Goal: Task Accomplishment & Management: Use online tool/utility

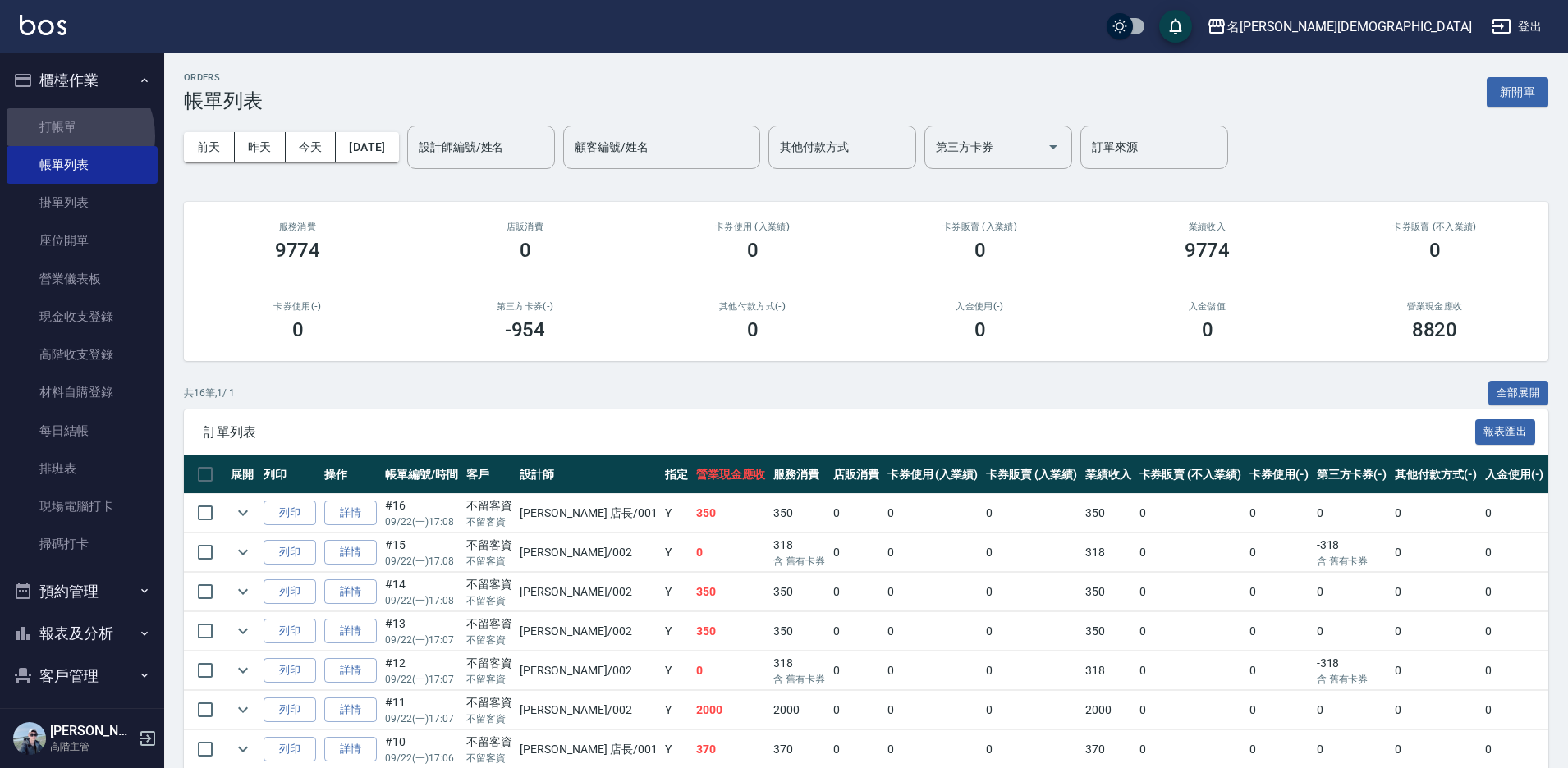
drag, startPoint x: 74, startPoint y: 136, endPoint x: 216, endPoint y: 219, distance: 164.5
click at [74, 135] on link "打帳單" at bounding box center [82, 127] width 151 height 38
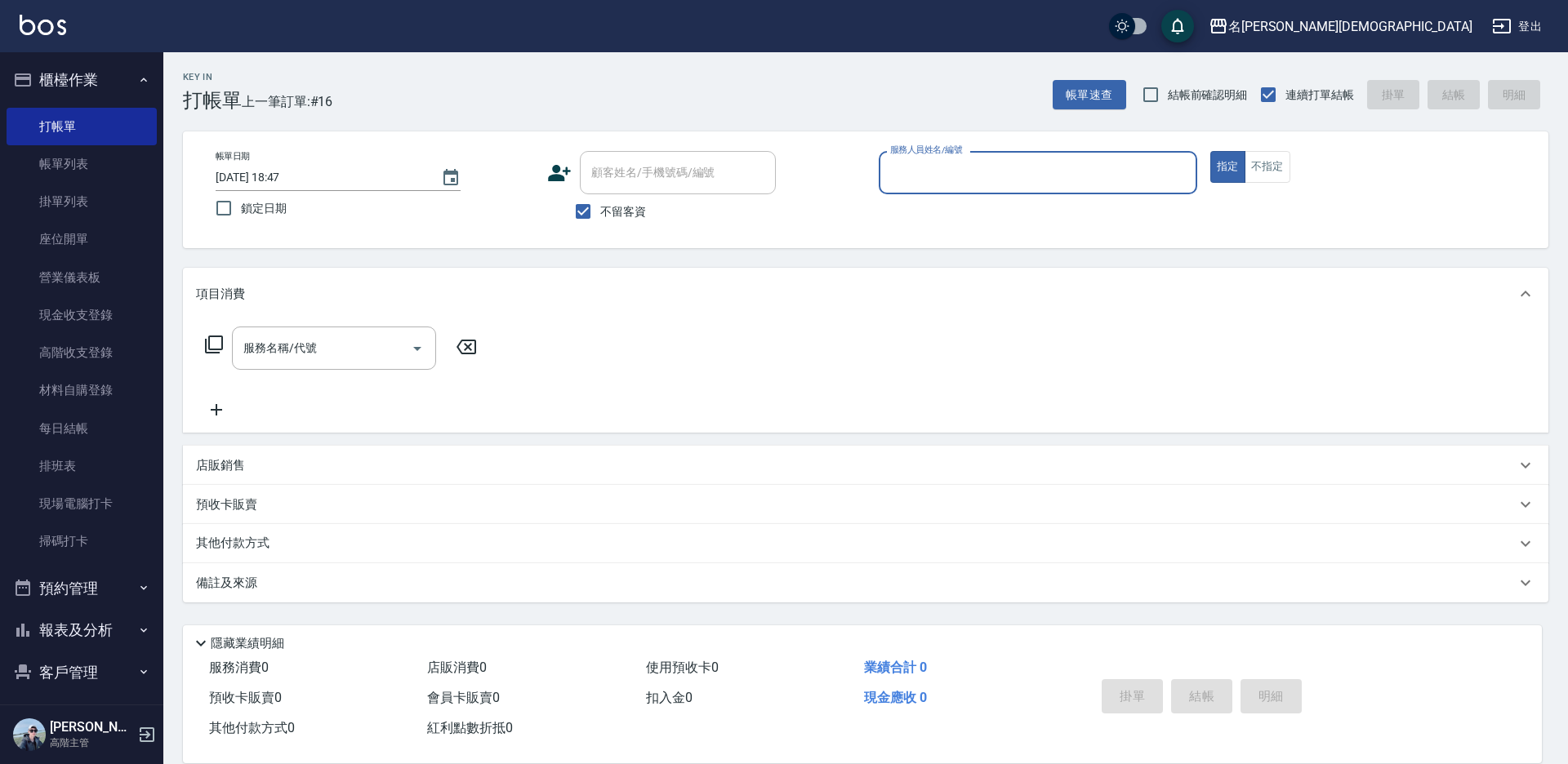
click at [913, 177] on input "服務人員姓名/編號" at bounding box center [1038, 172] width 304 height 29
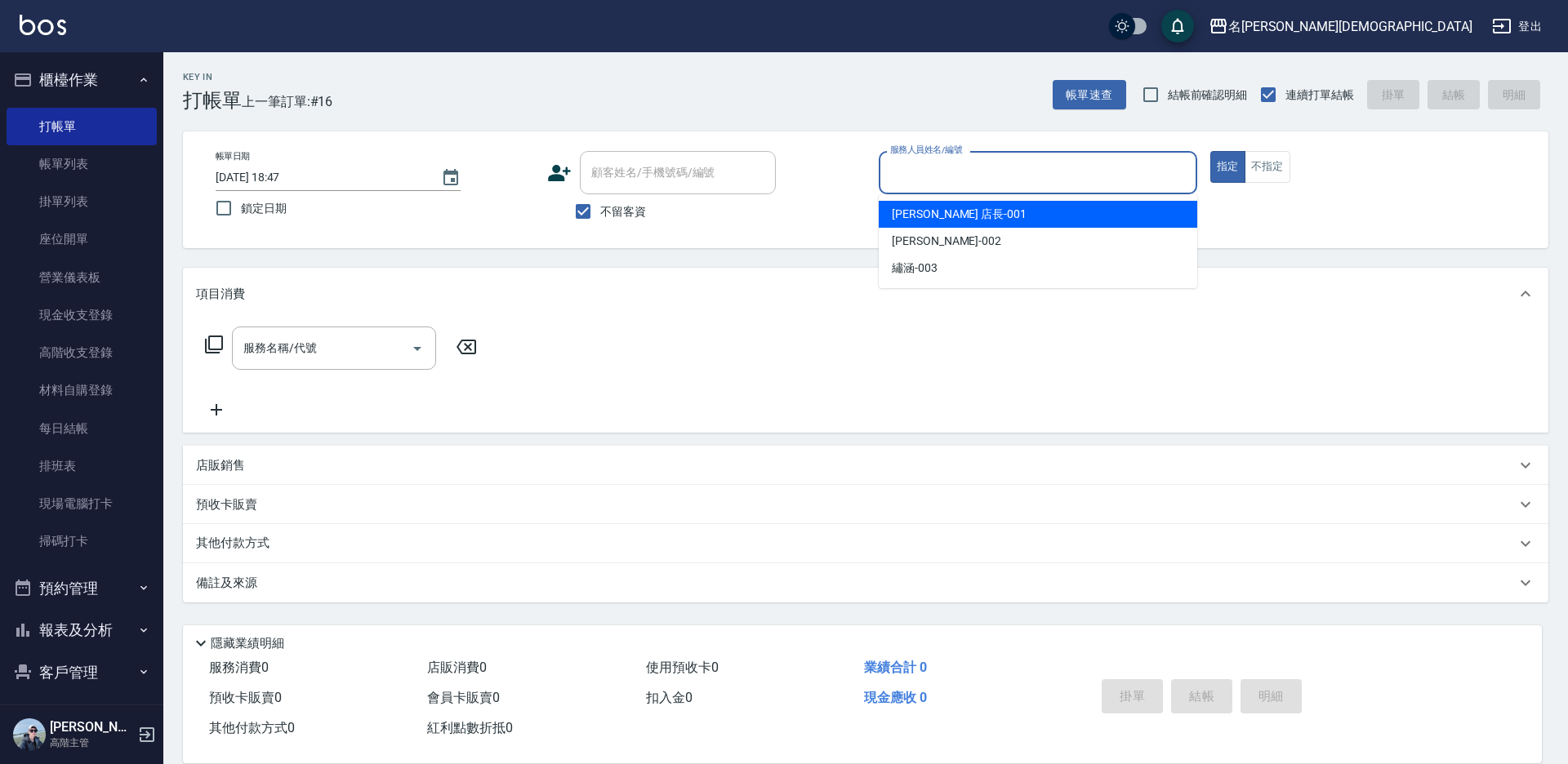
click at [919, 204] on div "[PERSON_NAME] 店長 -001" at bounding box center [1038, 214] width 319 height 27
type input "[PERSON_NAME] 店長-001"
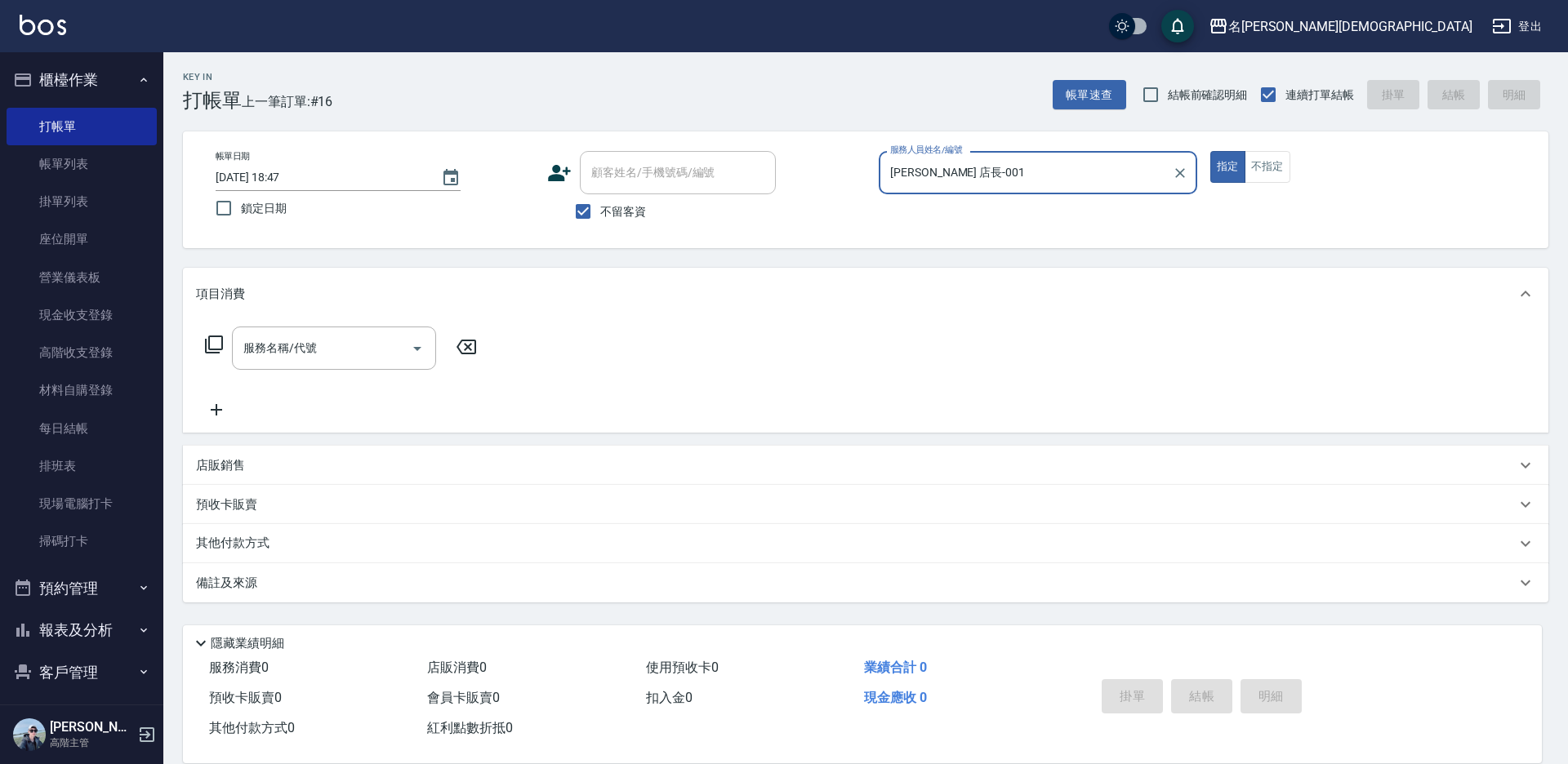
click at [214, 345] on icon at bounding box center [214, 345] width 20 height 20
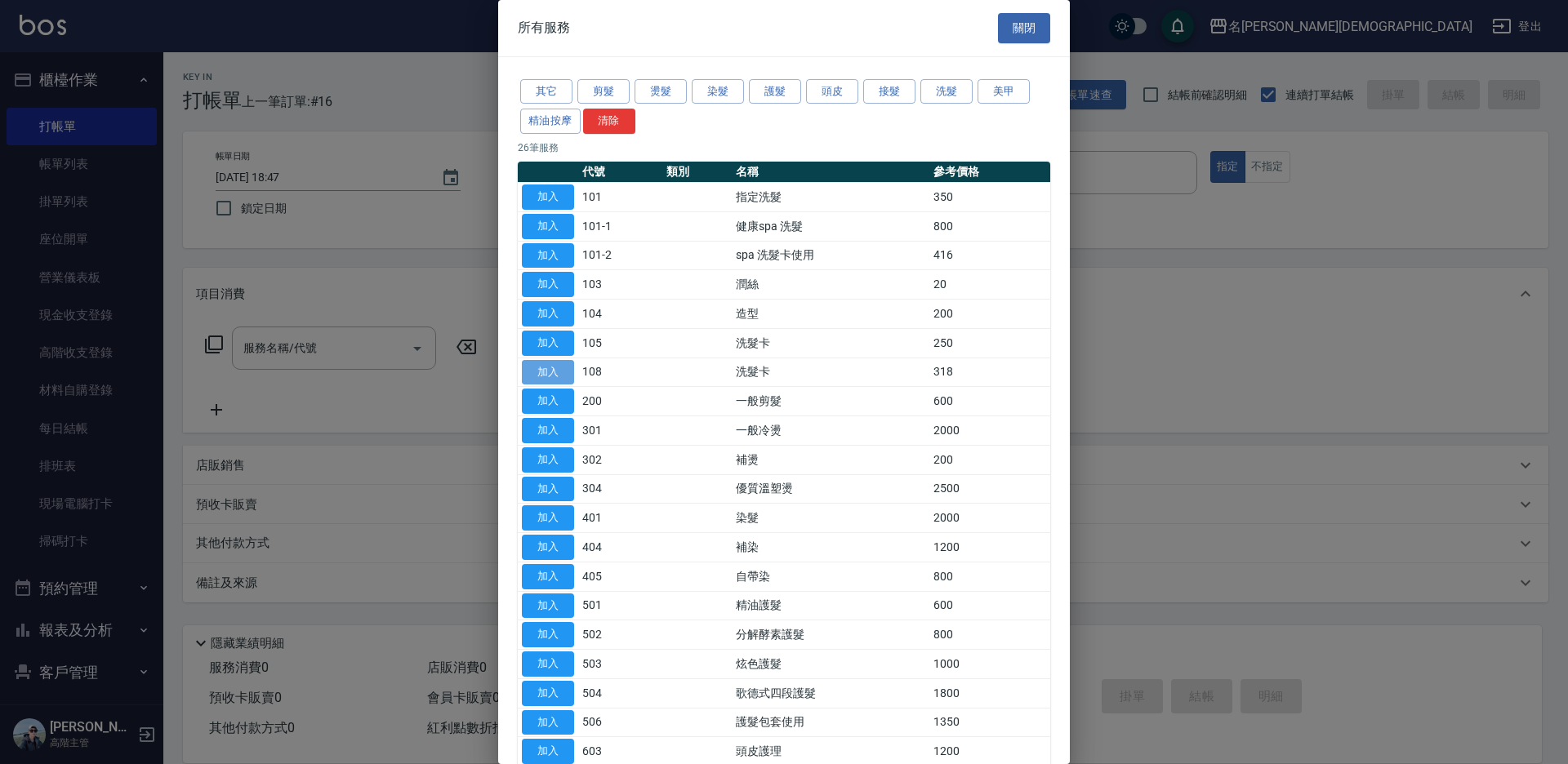
click at [543, 368] on button "加入" at bounding box center [548, 372] width 52 height 25
type input "洗髮卡(108)"
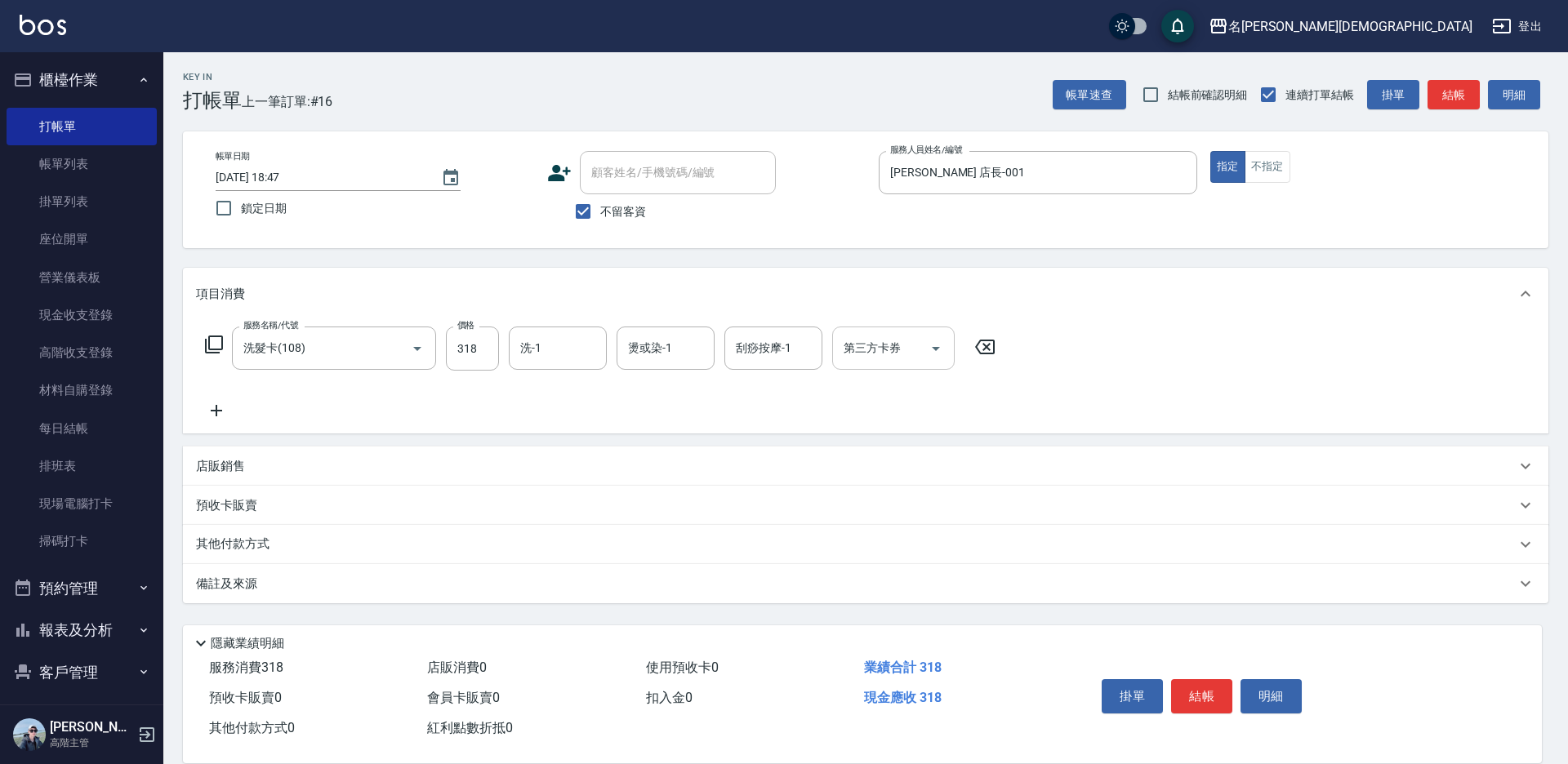
click at [868, 339] on div "第三方卡券 第三方卡券" at bounding box center [893, 348] width 123 height 44
drag, startPoint x: 865, startPoint y: 415, endPoint x: 838, endPoint y: 392, distance: 35.5
click at [861, 410] on span "舊有卡券" at bounding box center [893, 416] width 123 height 27
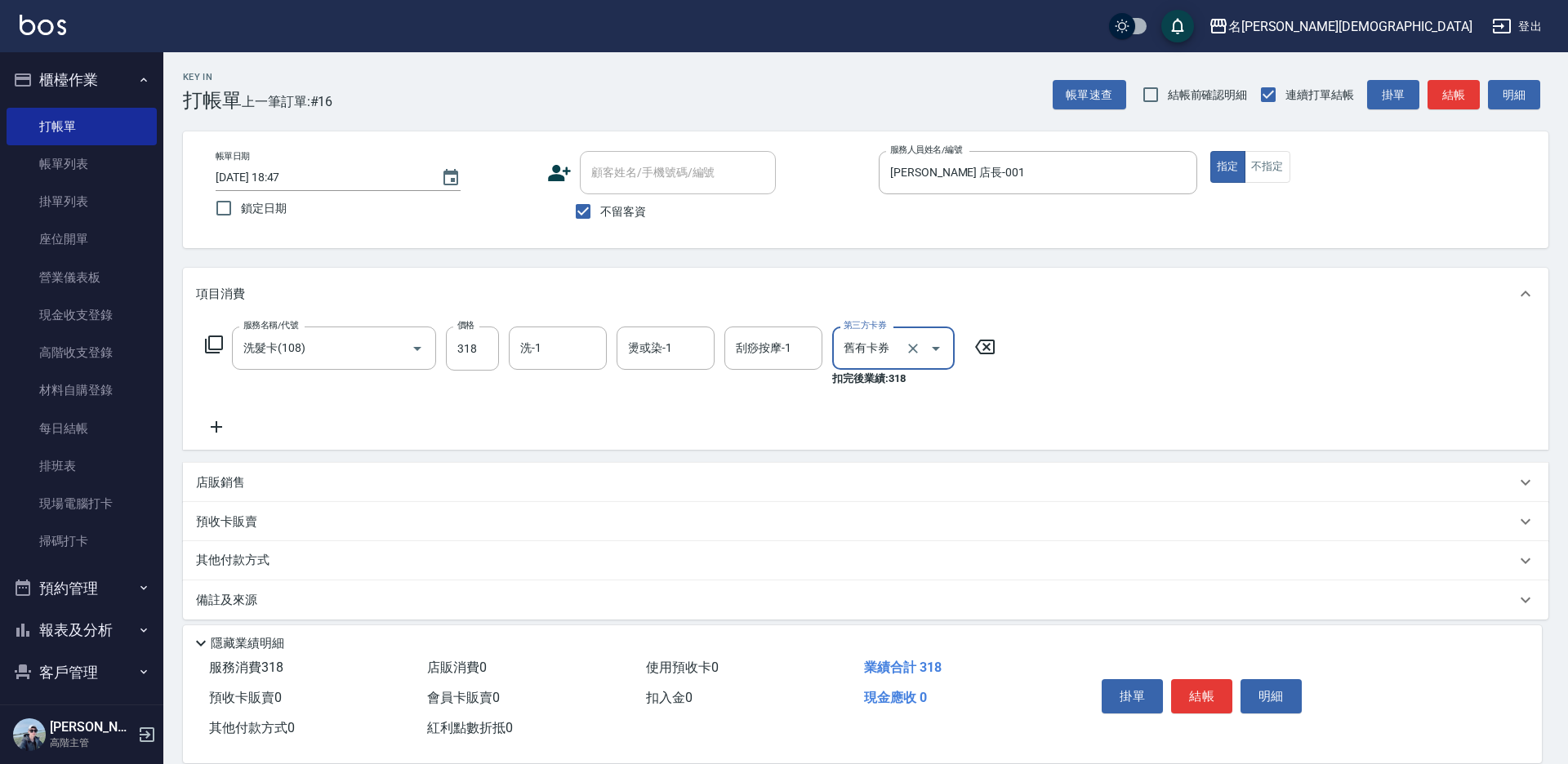
type input "舊有卡券"
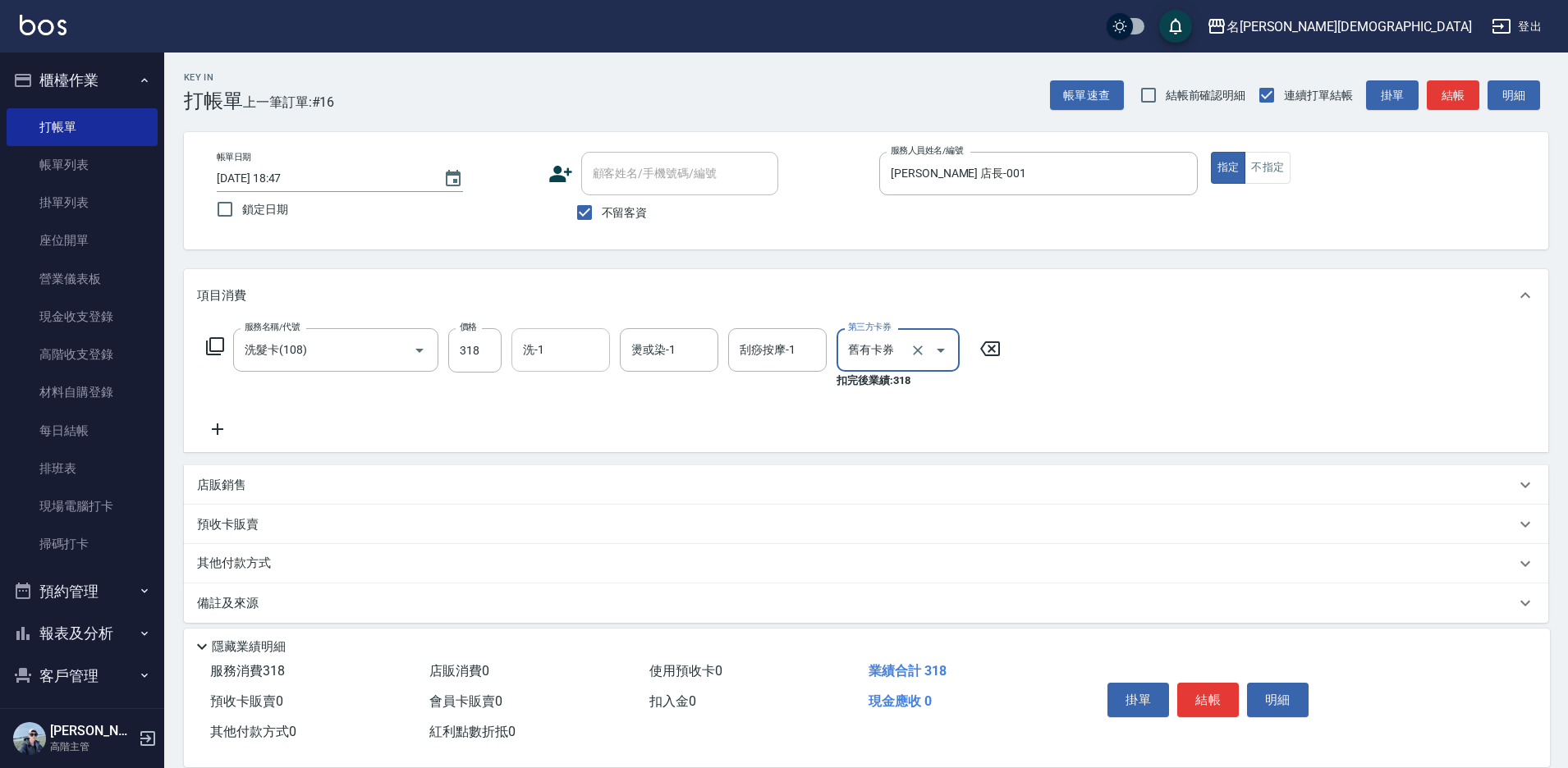
drag, startPoint x: 542, startPoint y: 346, endPoint x: 556, endPoint y: 369, distance: 26.9
click at [542, 345] on div "洗-1 洗-1" at bounding box center [560, 350] width 99 height 44
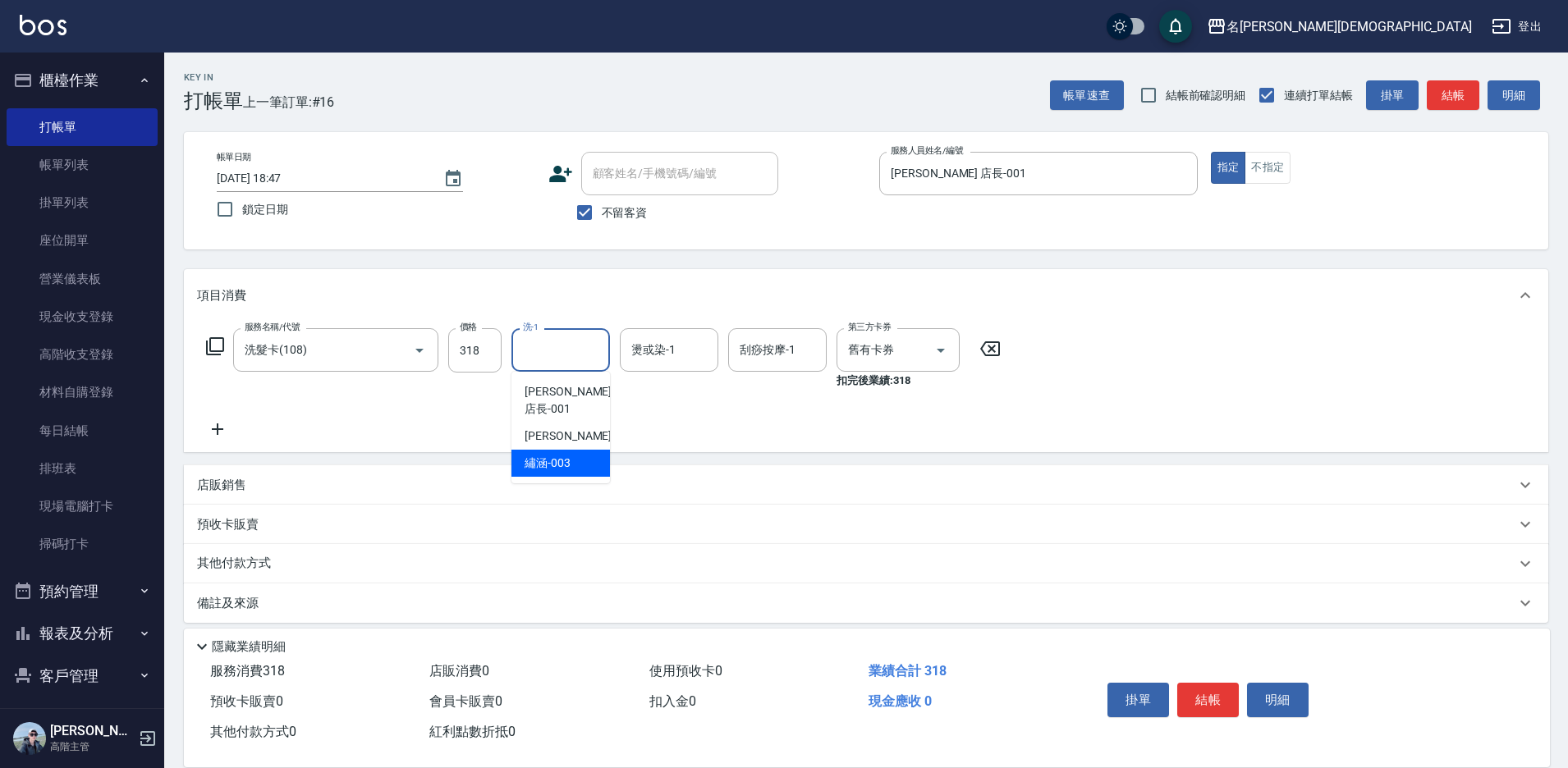
drag, startPoint x: 569, startPoint y: 443, endPoint x: 612, endPoint y: 457, distance: 45.2
click at [570, 455] on span "繡涵 -003" at bounding box center [547, 464] width 46 height 17
type input "繡涵-003"
click at [1217, 692] on button "結帳" at bounding box center [1208, 699] width 61 height 34
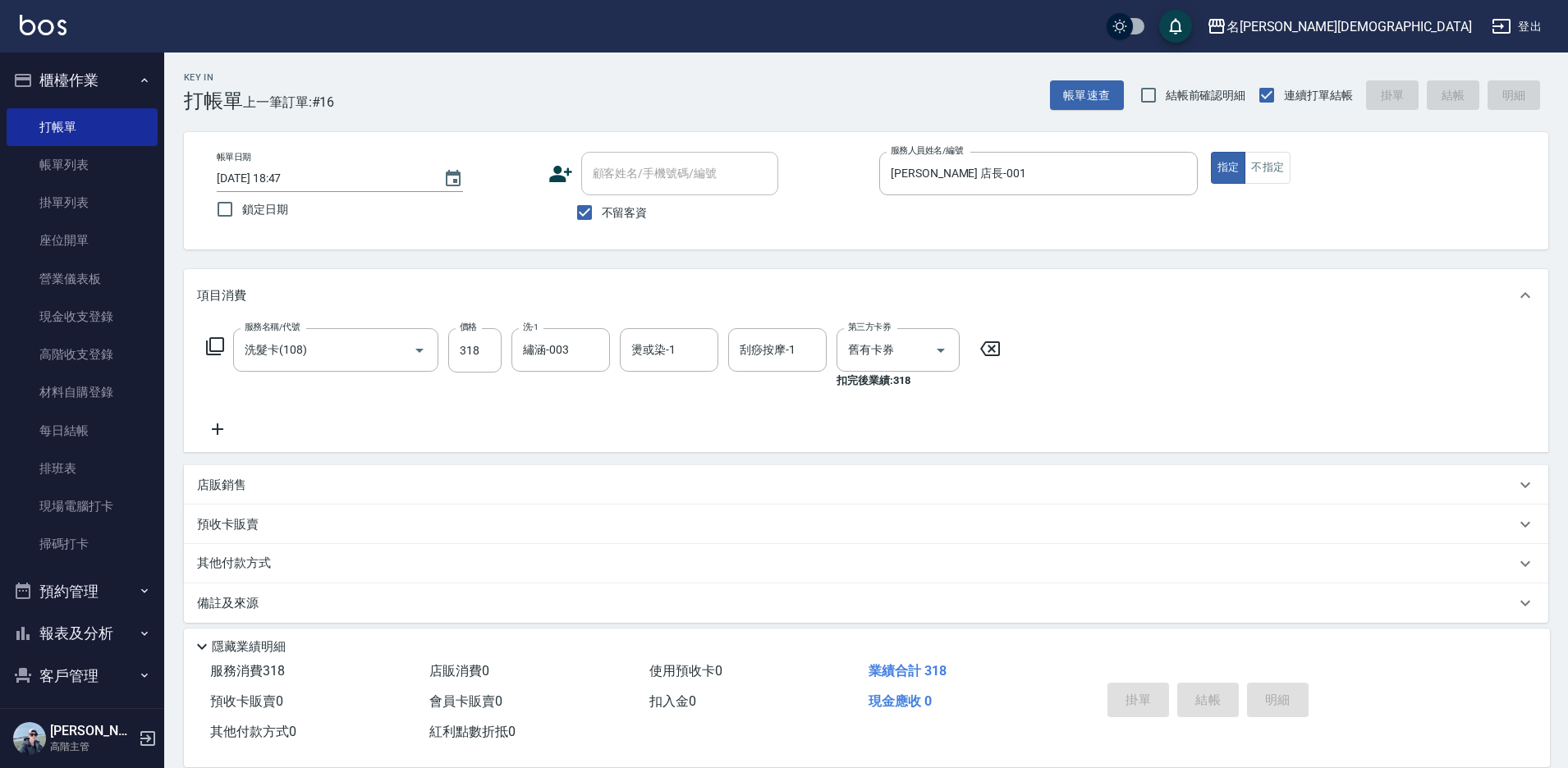
type input "[DATE] 18:48"
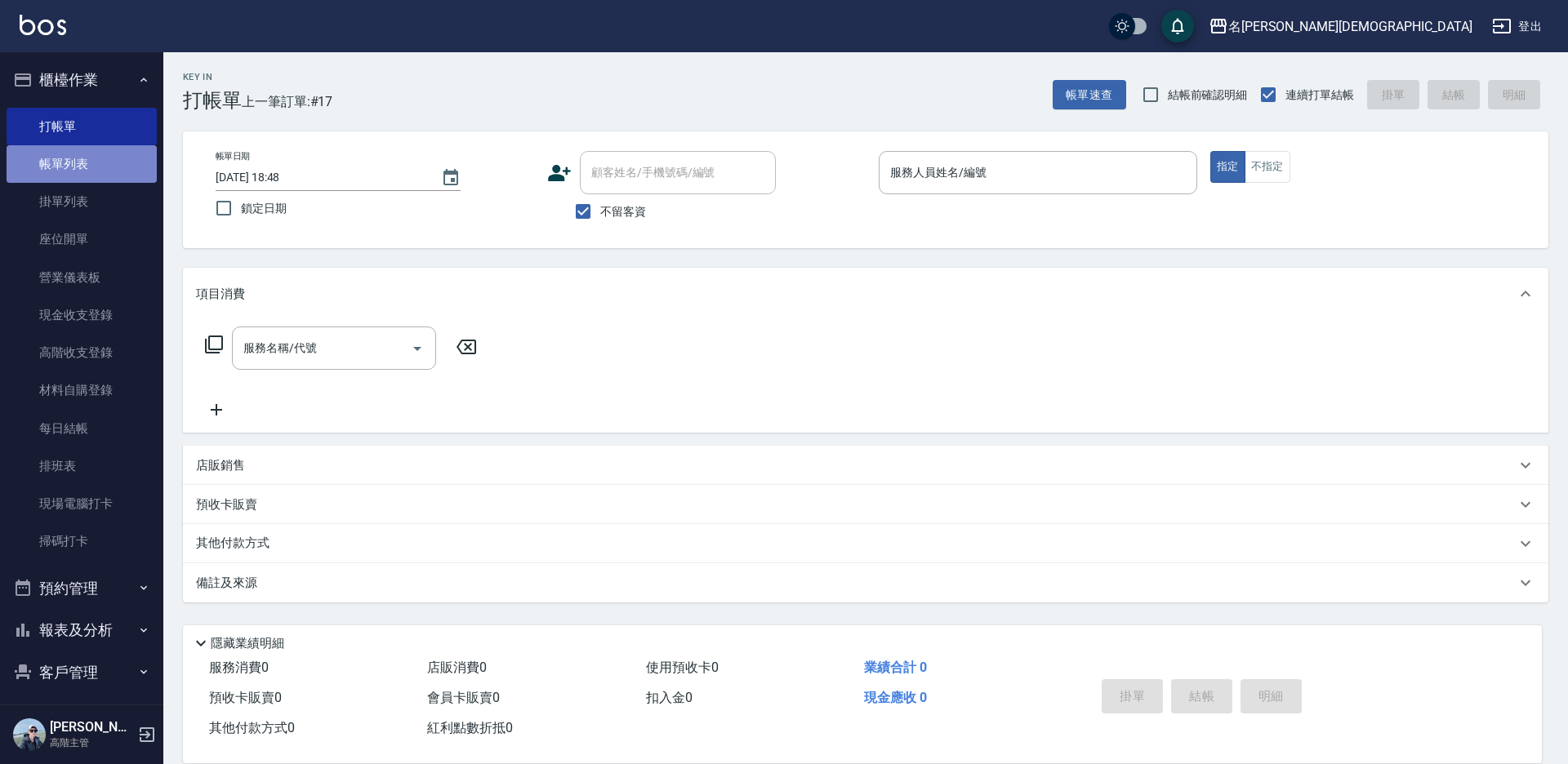
click at [89, 158] on link "帳單列表" at bounding box center [82, 164] width 151 height 37
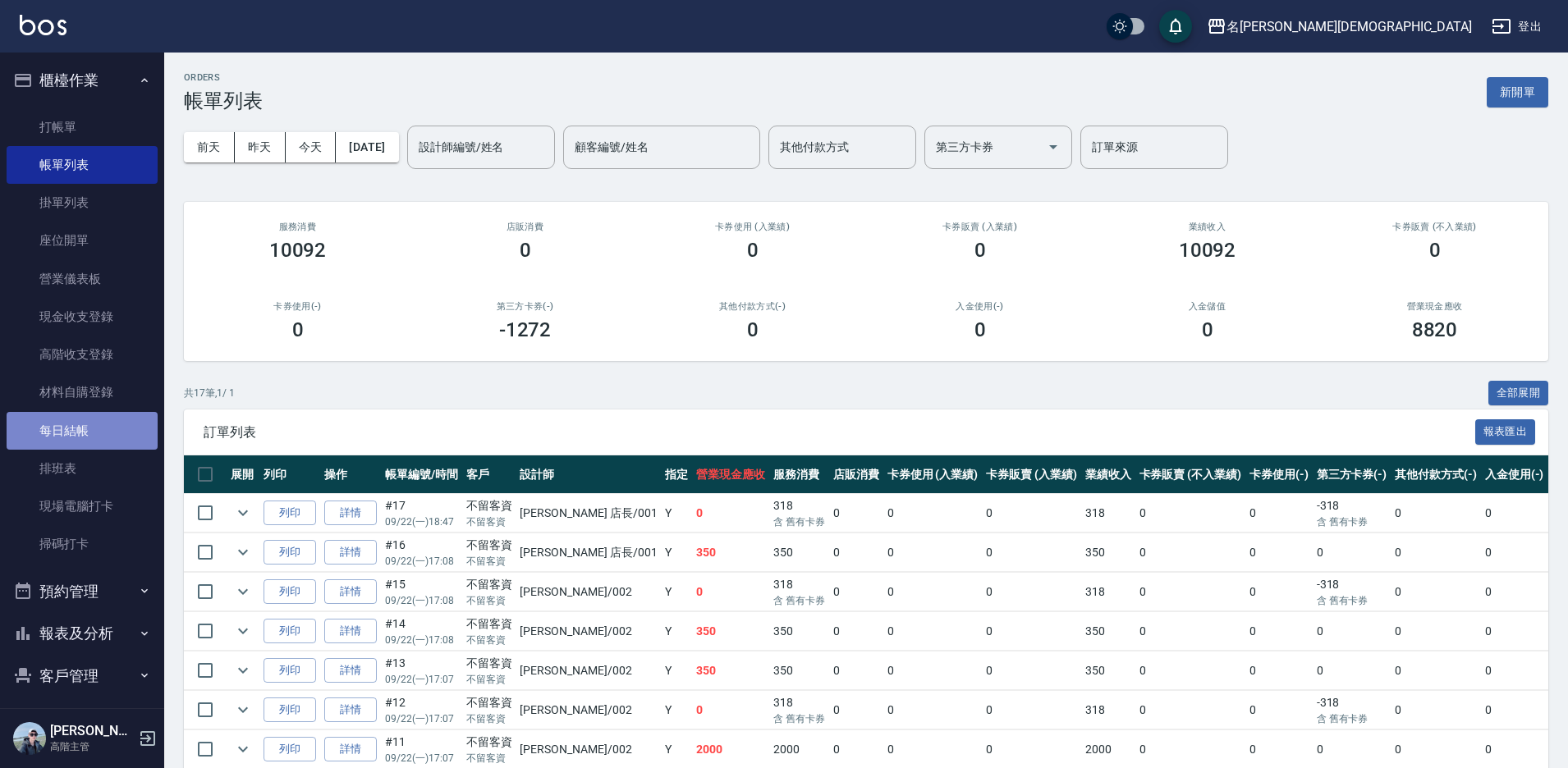
click at [86, 436] on link "每日結帳" at bounding box center [82, 430] width 151 height 38
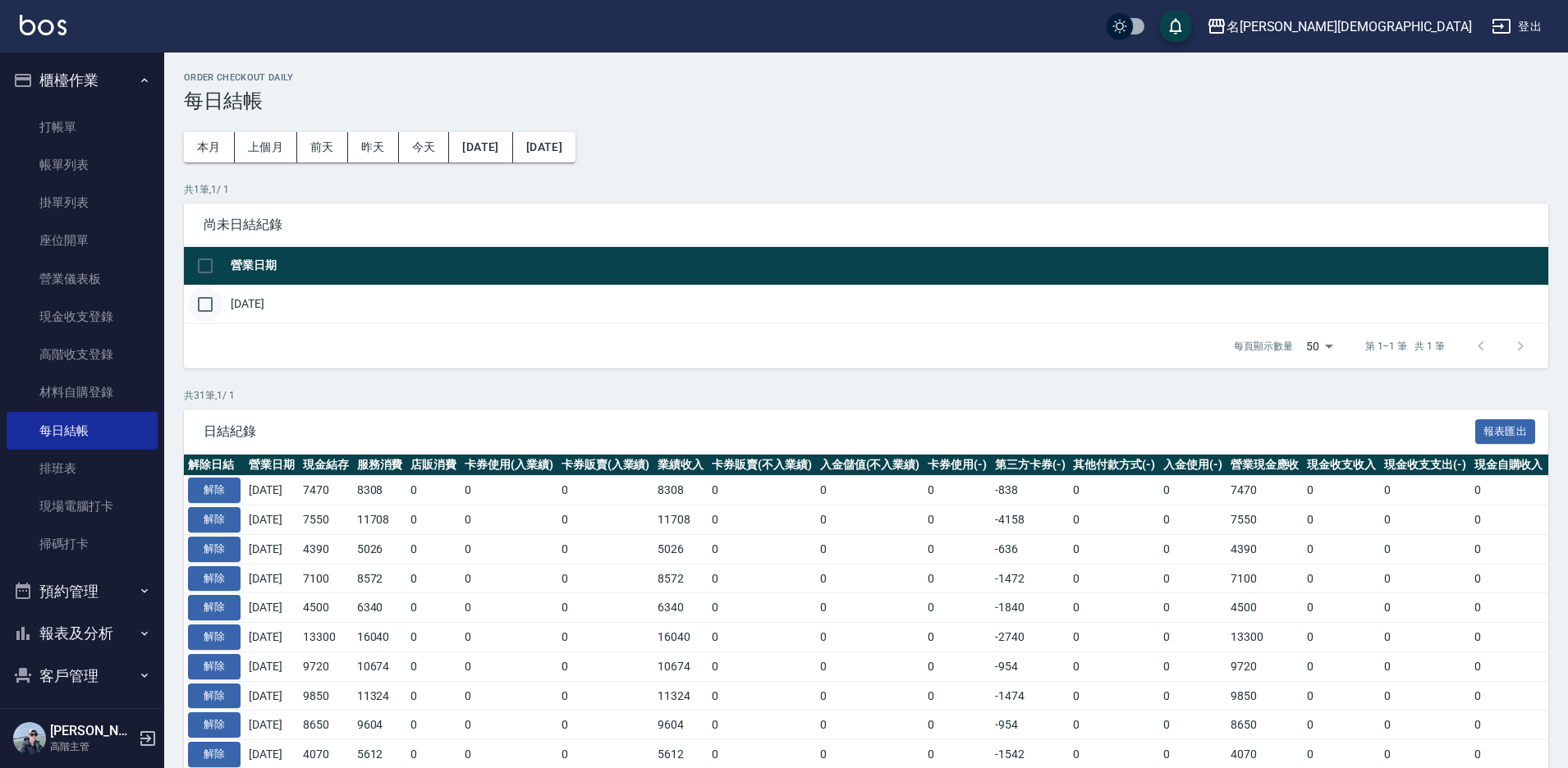
click at [203, 308] on input "checkbox" at bounding box center [205, 304] width 34 height 34
checkbox input "true"
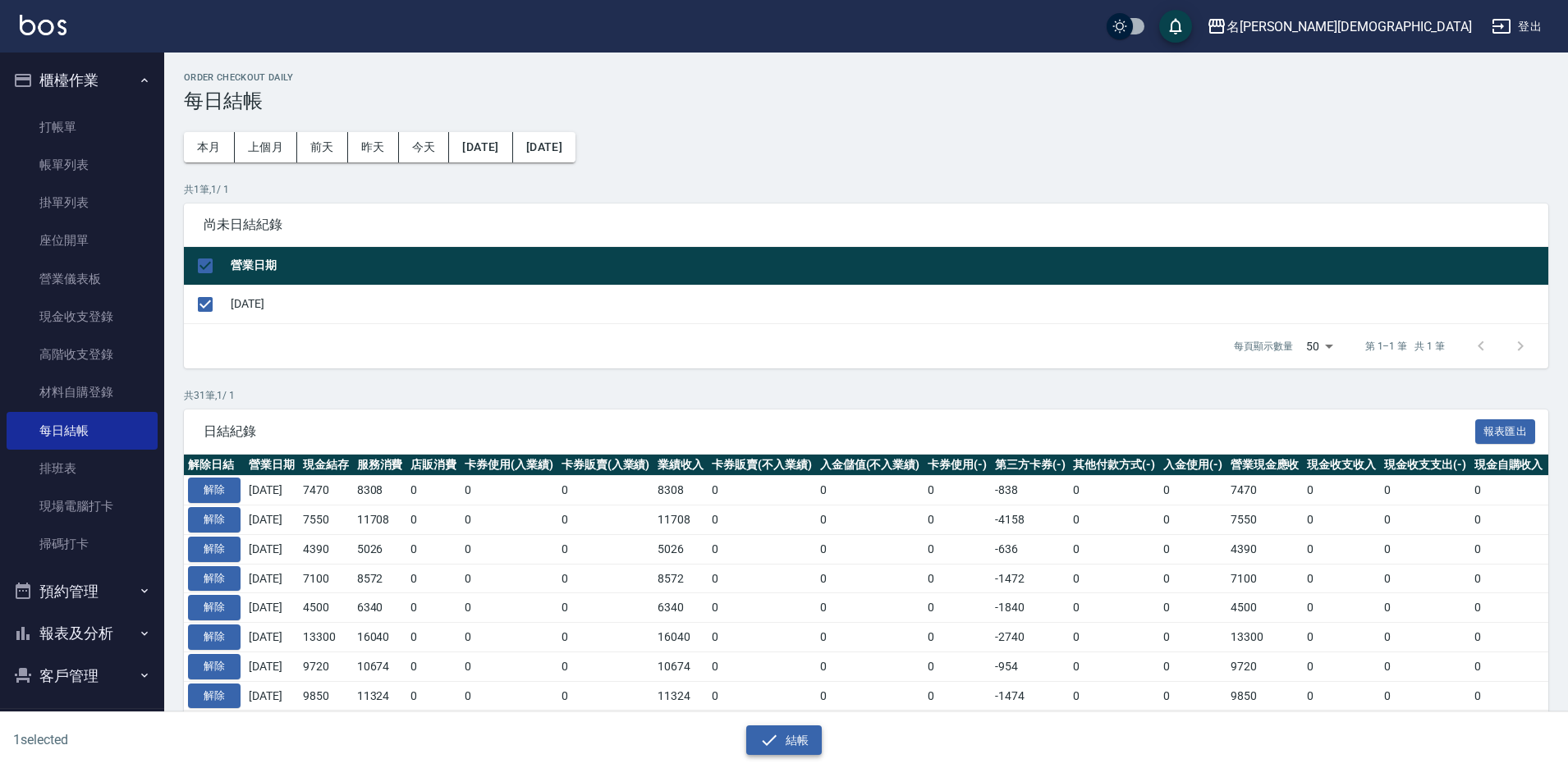
click at [799, 741] on button "結帳" at bounding box center [784, 740] width 76 height 31
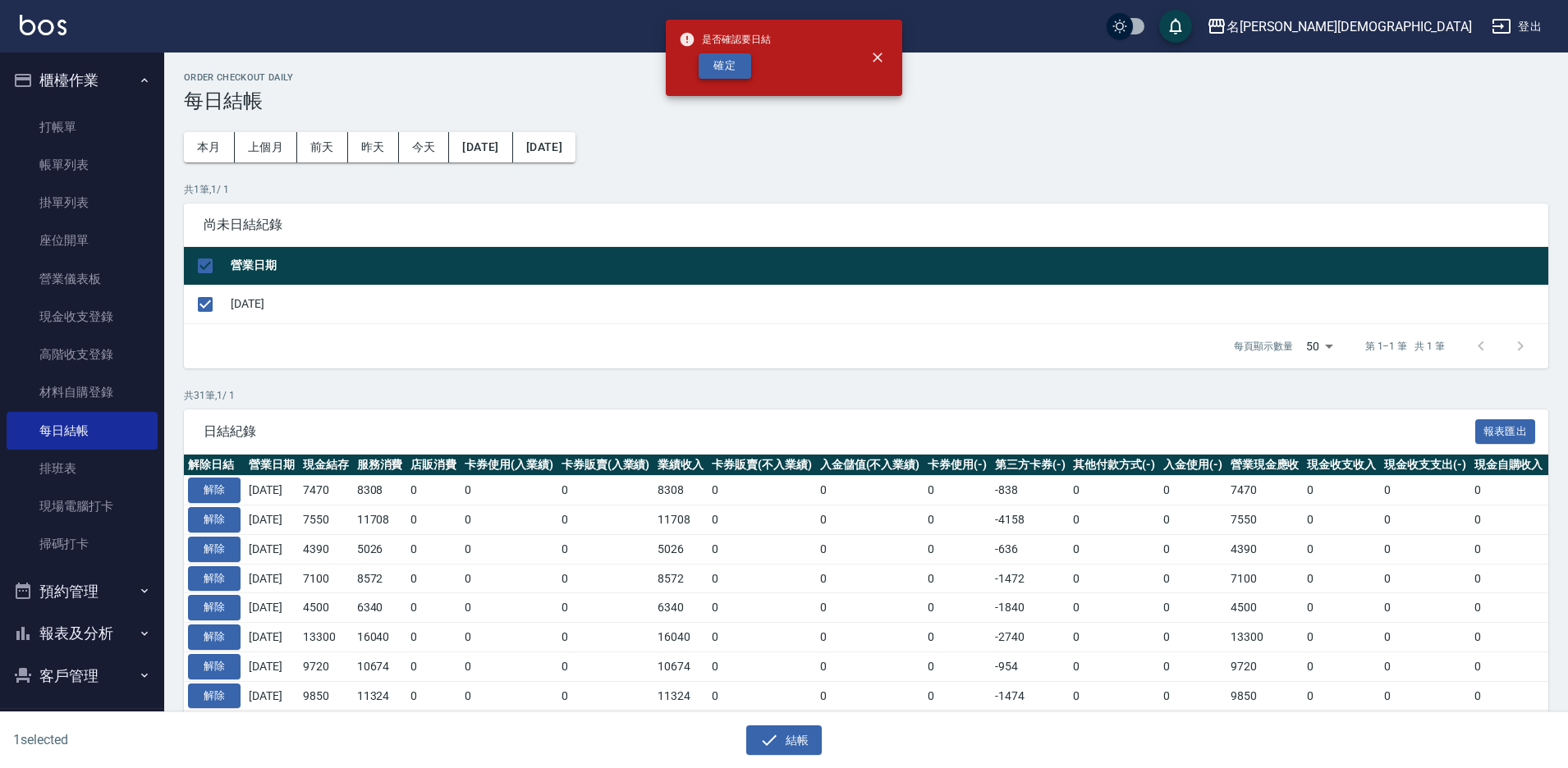
click at [723, 67] on button "確定" at bounding box center [724, 66] width 52 height 25
checkbox input "false"
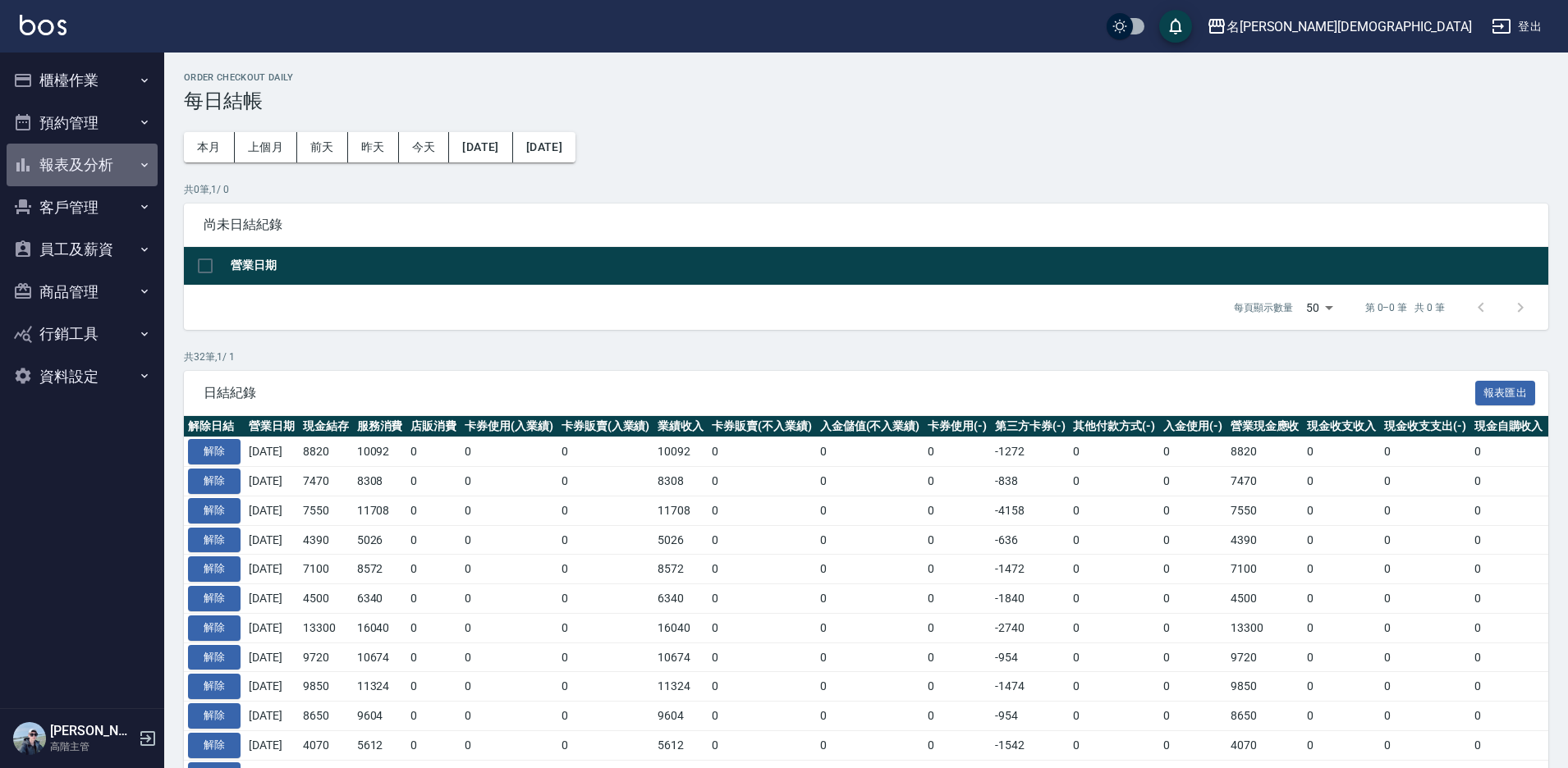
click at [120, 157] on button "報表及分析" at bounding box center [82, 164] width 151 height 43
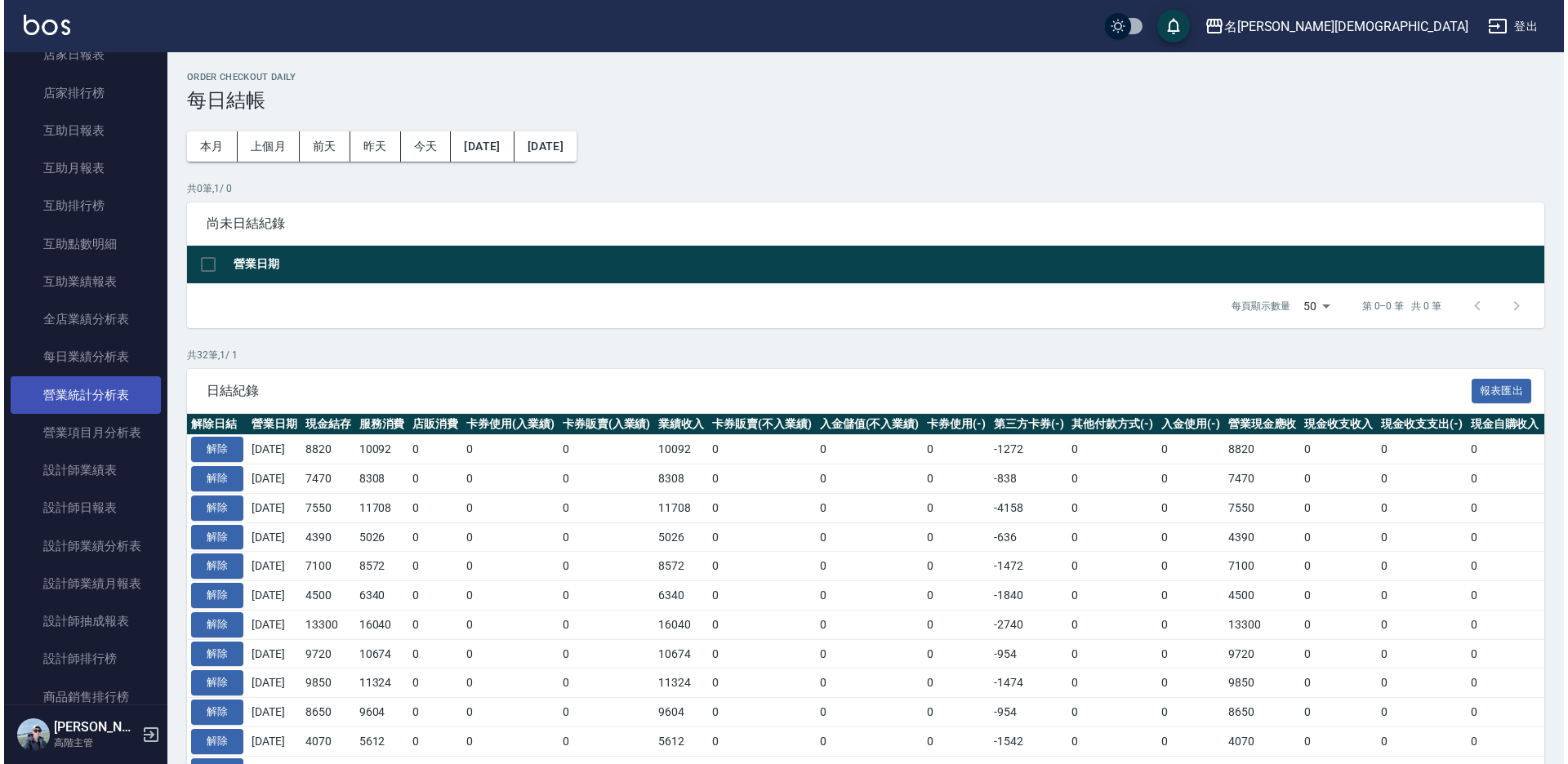
scroll to position [408, 0]
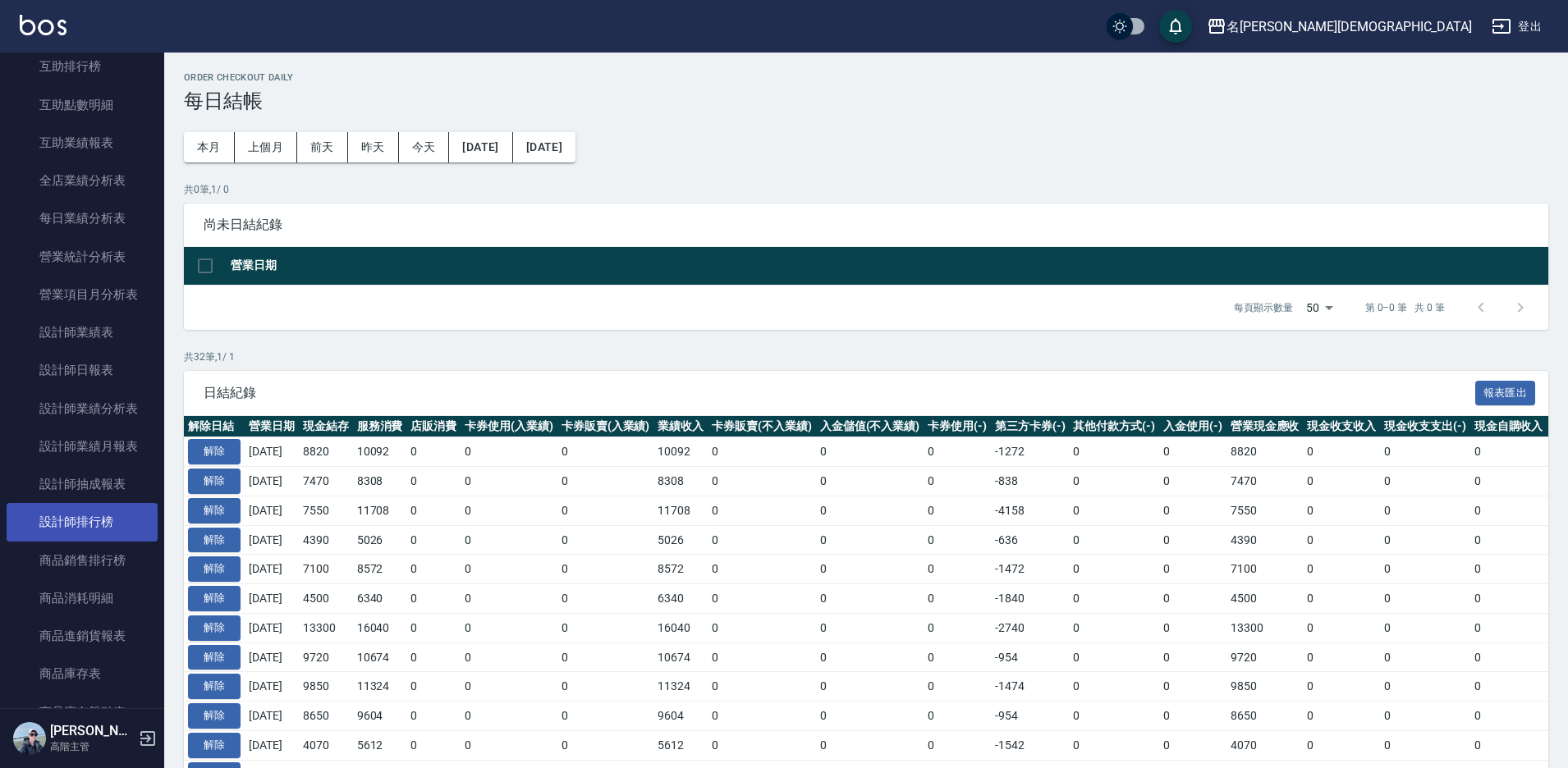
click at [84, 527] on link "設計師排行榜" at bounding box center [82, 521] width 151 height 38
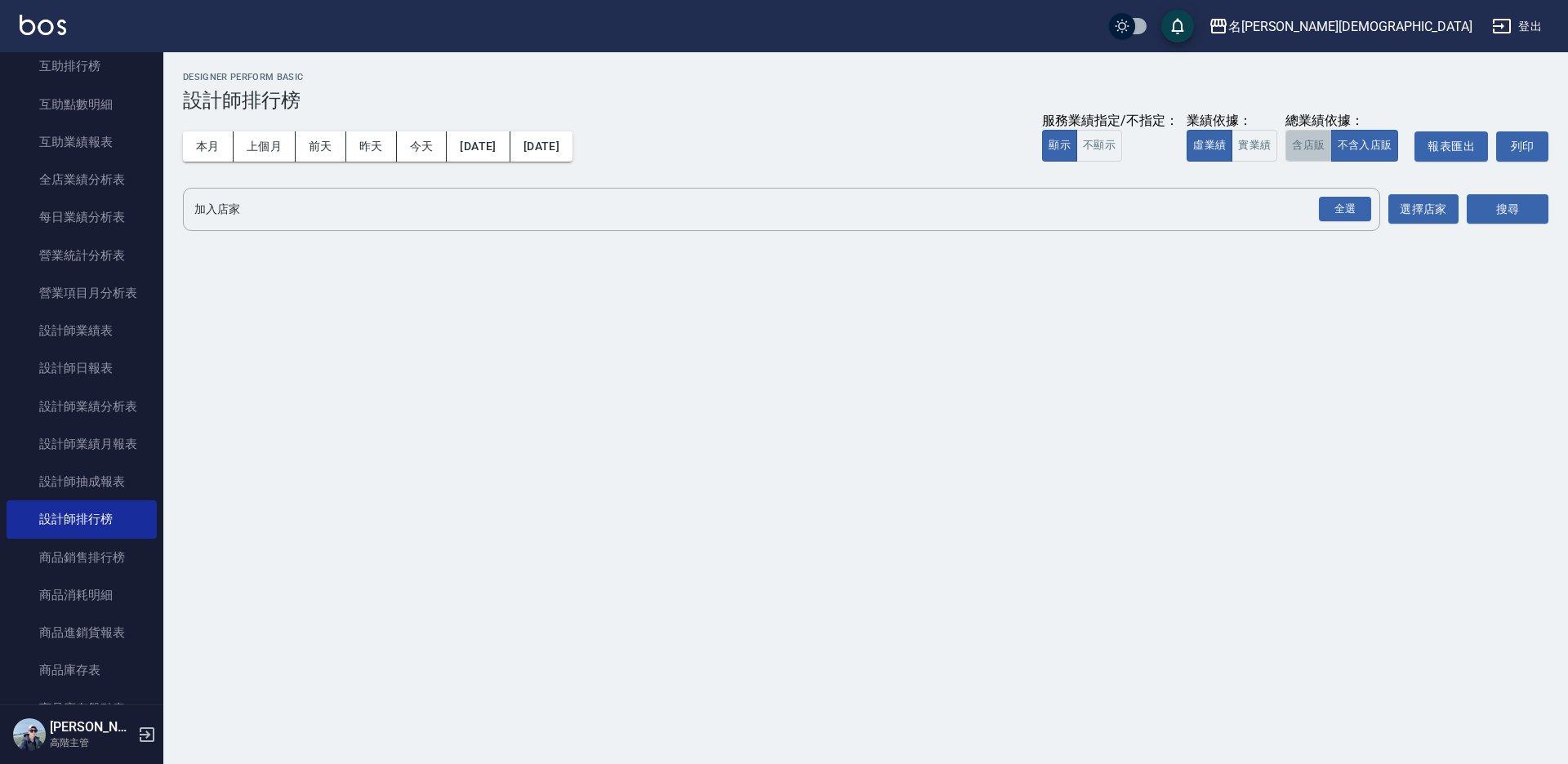
click at [1309, 155] on button "含店販" at bounding box center [1309, 145] width 46 height 32
click at [1345, 209] on div "全選" at bounding box center [1345, 209] width 52 height 25
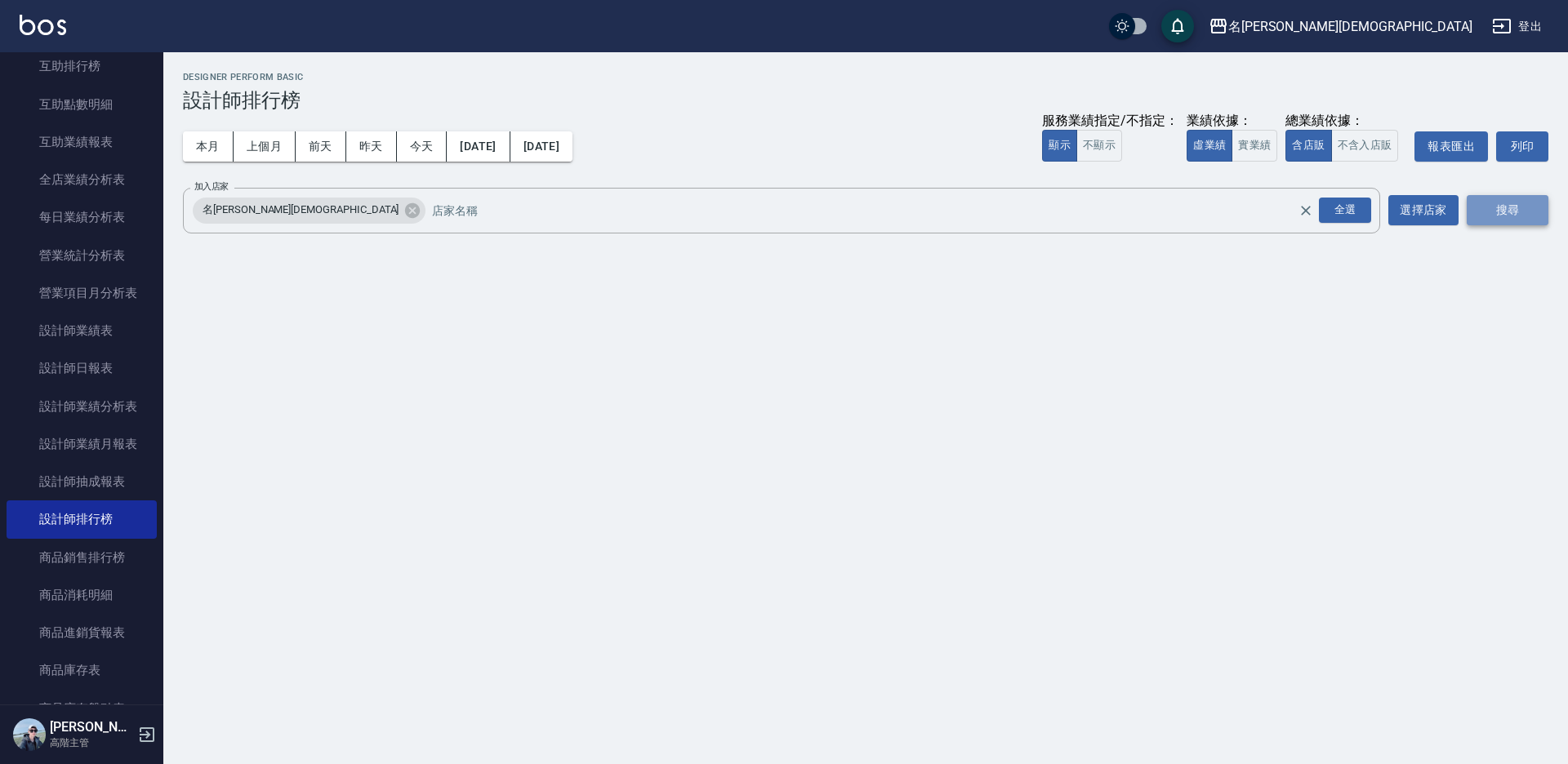
click at [1504, 215] on button "搜尋" at bounding box center [1508, 210] width 82 height 30
